Goal: Find specific page/section: Find specific page/section

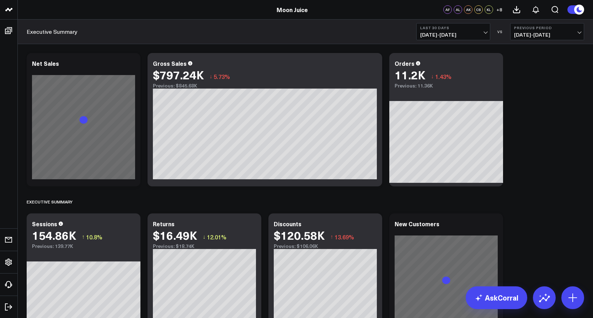
click at [449, 38] on button "Last 30 Days [DATE] - [DATE]" at bounding box center [454, 31] width 74 height 17
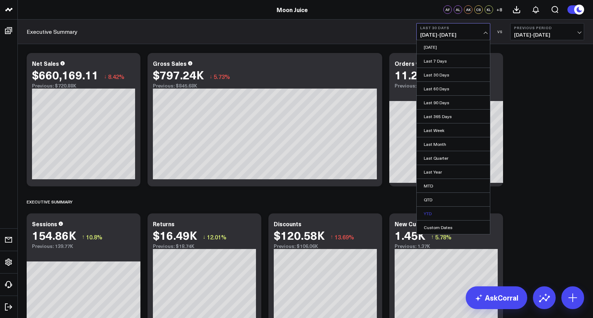
click at [439, 212] on link "YTD" at bounding box center [453, 214] width 73 height 14
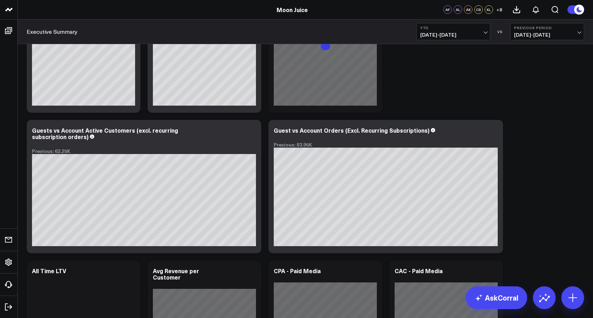
scroll to position [380, 0]
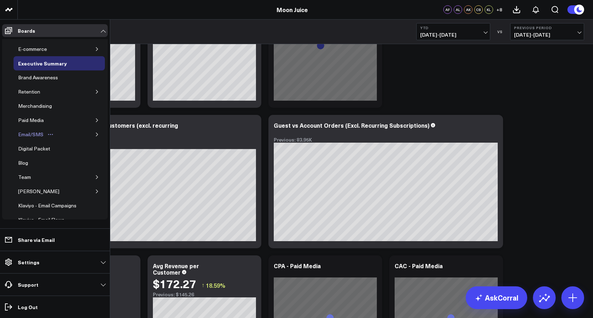
click at [40, 138] on div "Email/SMS" at bounding box center [30, 134] width 29 height 9
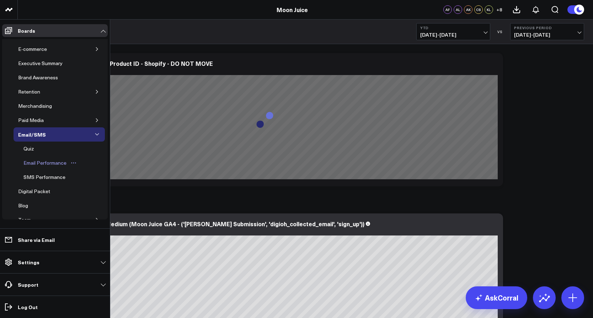
click at [54, 163] on div "Email Performance" at bounding box center [45, 163] width 47 height 9
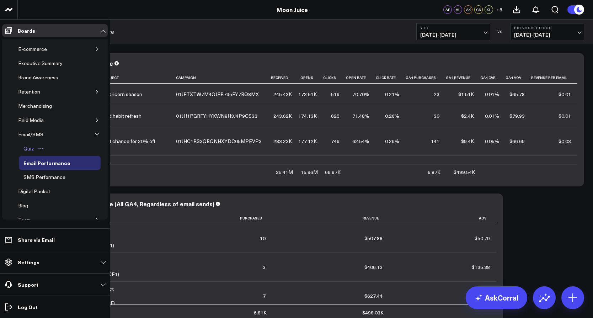
click at [42, 148] on icon "Open board menu" at bounding box center [41, 149] width 6 height 6
click at [22, 147] on div "Quiz" at bounding box center [29, 148] width 14 height 9
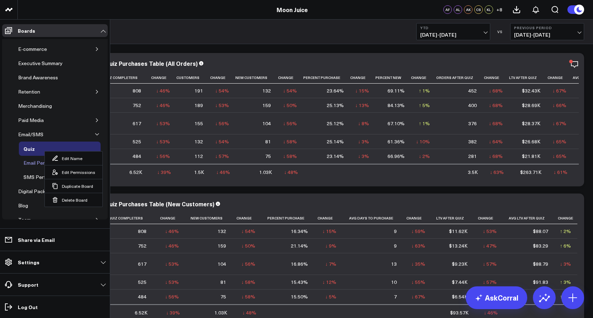
click at [24, 163] on div "Email Performance" at bounding box center [45, 163] width 47 height 9
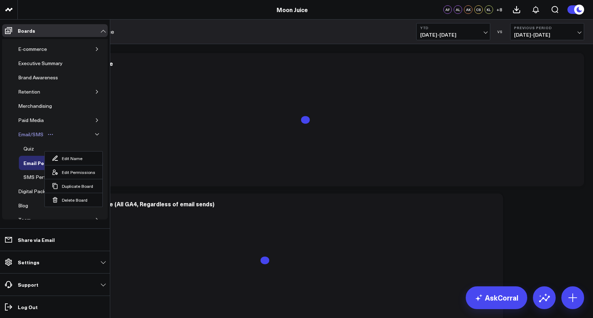
click at [30, 133] on div "Email/SMS" at bounding box center [30, 134] width 29 height 9
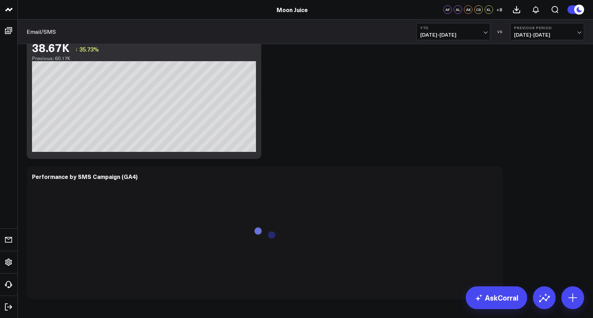
scroll to position [1059, 0]
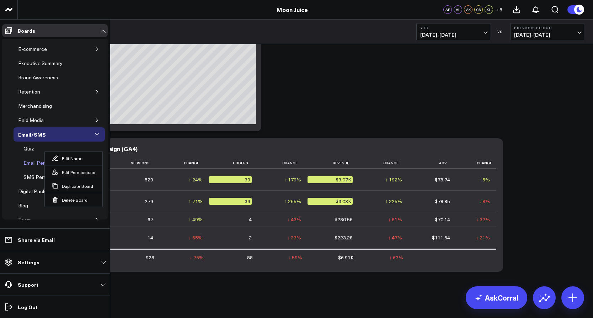
click at [26, 163] on div "Email Performance" at bounding box center [45, 163] width 47 height 9
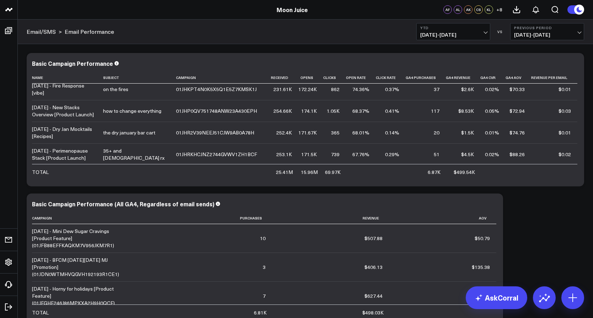
scroll to position [93, 0]
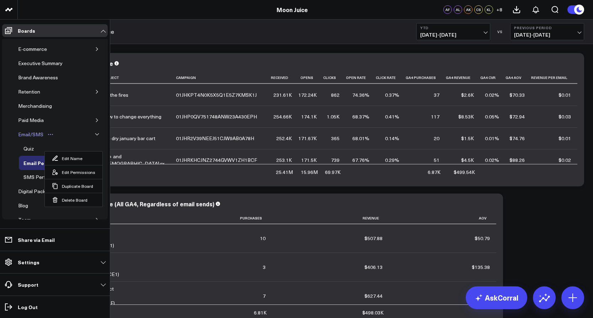
click at [31, 137] on div "Email/SMS" at bounding box center [30, 134] width 29 height 9
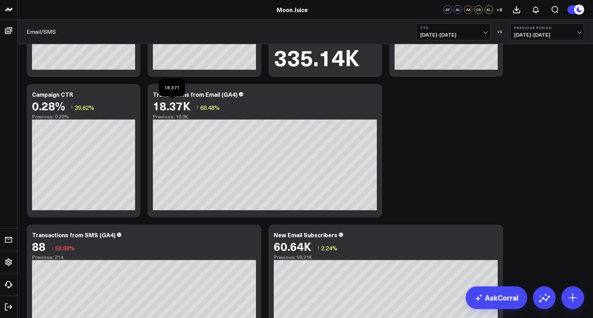
scroll to position [676, 0]
